Goal: Information Seeking & Learning: Learn about a topic

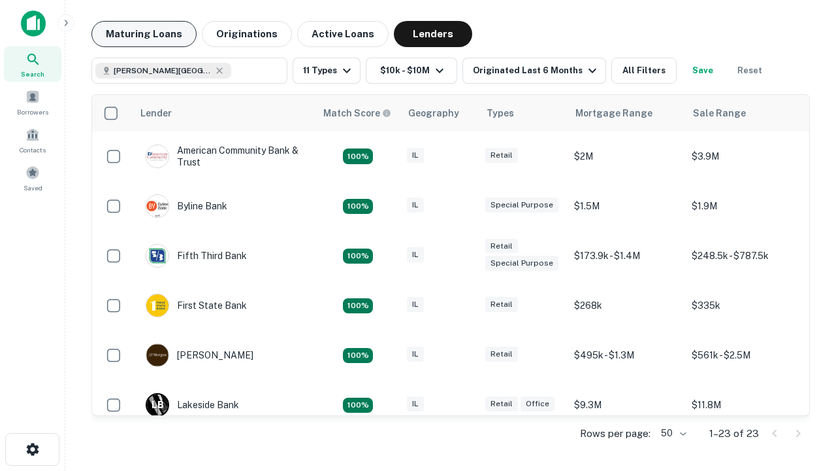
click at [144, 34] on button "Maturing Loans" at bounding box center [143, 34] width 105 height 26
